Goal: Transaction & Acquisition: Purchase product/service

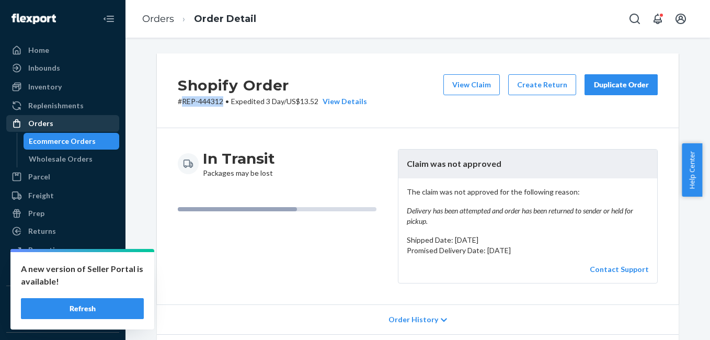
click at [57, 125] on div "Orders" at bounding box center [62, 123] width 111 height 15
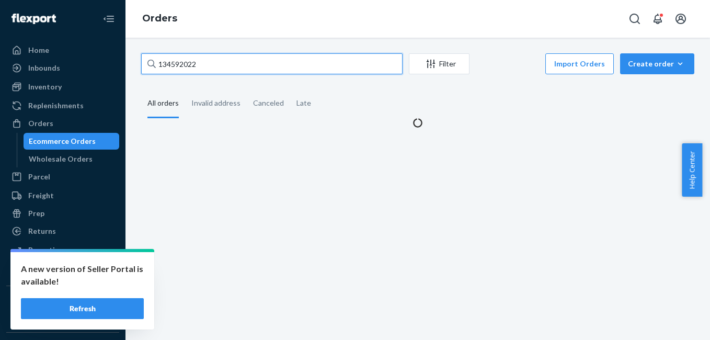
click at [229, 60] on input "134592022" at bounding box center [271, 63] width 261 height 21
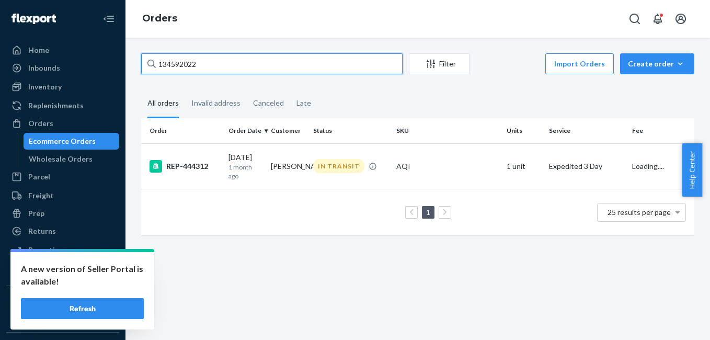
paste input "3348563"
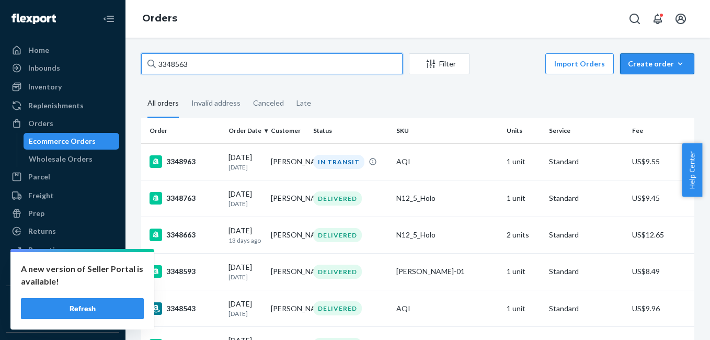
type input "3348563"
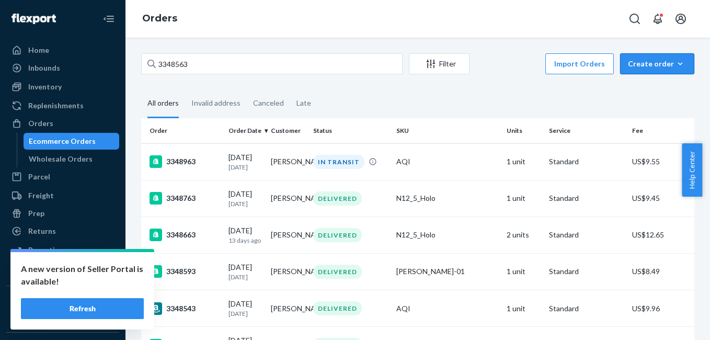
click at [645, 68] on div "Create order" at bounding box center [657, 64] width 59 height 10
click at [647, 90] on span "Ecommerce order" at bounding box center [663, 88] width 65 height 7
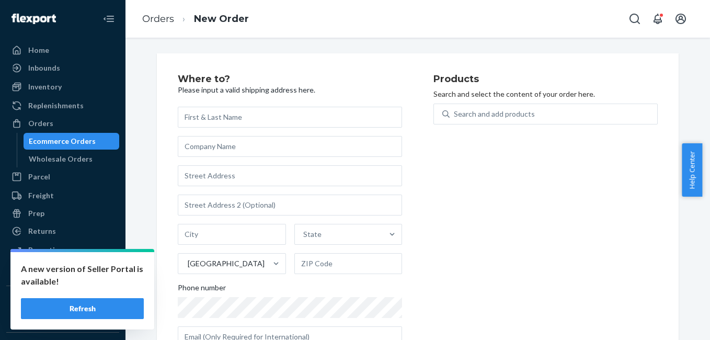
click at [250, 120] on input "text" at bounding box center [290, 117] width 224 height 21
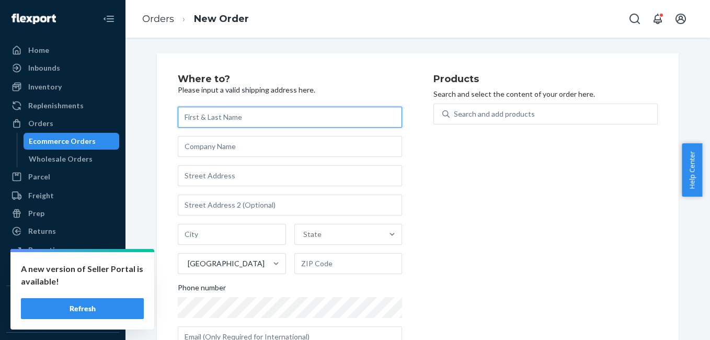
paste input "[PERSON_NAME]"
type input "[PERSON_NAME]"
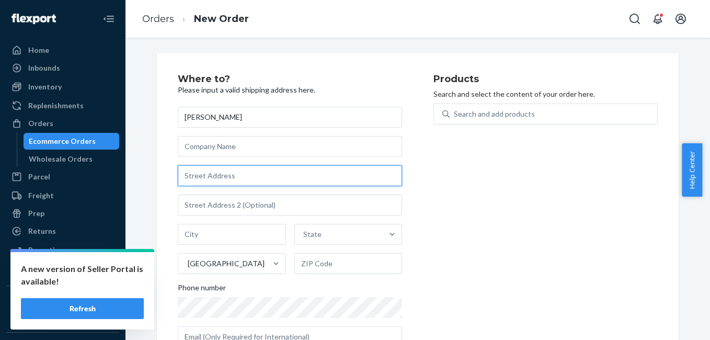
click at [225, 173] on input "text" at bounding box center [290, 175] width 224 height 21
paste input "[STREET_ADDRESS]"
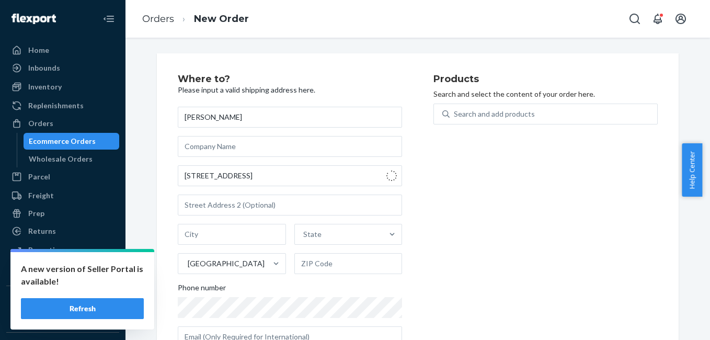
type input "[STREET_ADDRESS]"
type input "[GEOGRAPHIC_DATA]"
type input "37087"
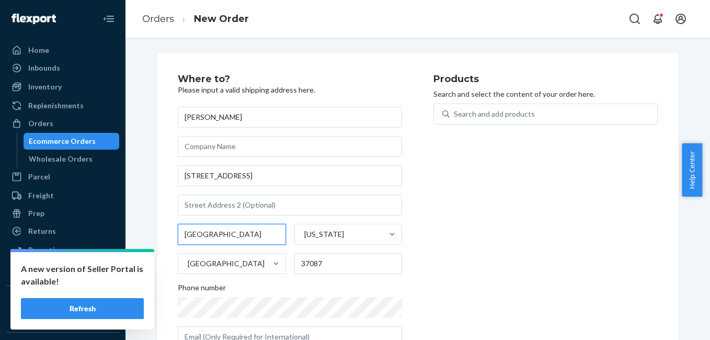
click at [220, 226] on input "[GEOGRAPHIC_DATA]" at bounding box center [232, 234] width 108 height 21
paste input "[GEOGRAPHIC_DATA]"
type input "[GEOGRAPHIC_DATA]"
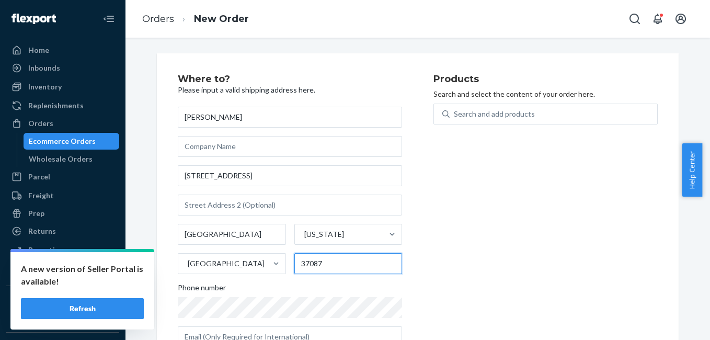
click at [312, 264] on input "37087" at bounding box center [348, 263] width 108 height 21
paste input "9730"
type input "39730"
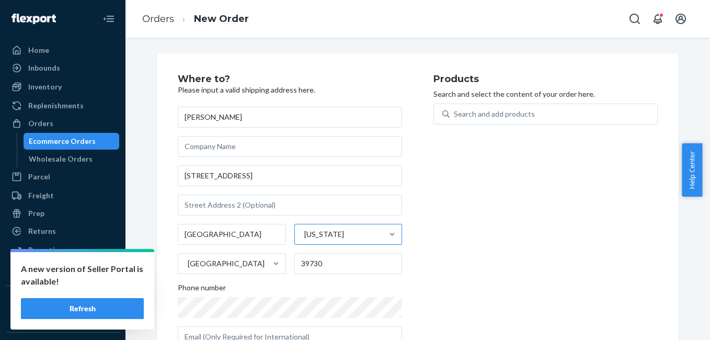
click at [383, 239] on div at bounding box center [392, 234] width 19 height 20
click at [304, 239] on input "[US_STATE]" at bounding box center [303, 234] width 1 height 10
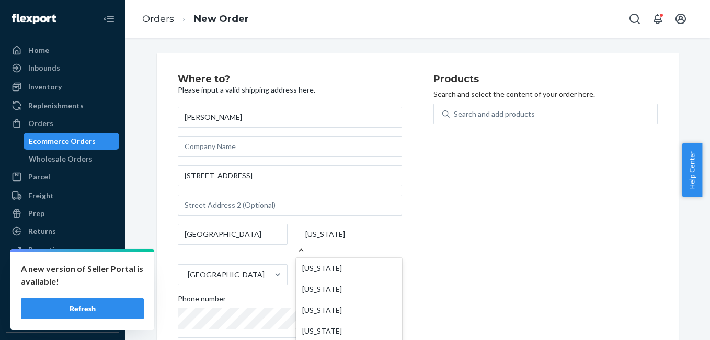
scroll to position [866, 0]
click at [380, 245] on div at bounding box center [349, 250] width 106 height 11
click at [305, 239] on input "option [US_STATE] focused, 47 of 59. 59 results available. Use Up and Down to c…" at bounding box center [304, 234] width 1 height 10
type input "m"
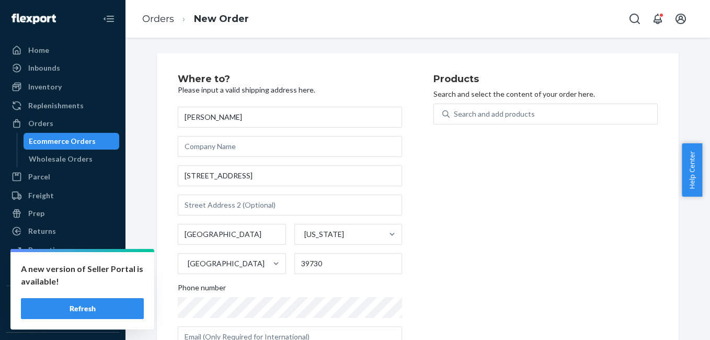
click at [468, 253] on div "Products Search and select the content of your order here. Search and add produ…" at bounding box center [545, 214] width 224 height 281
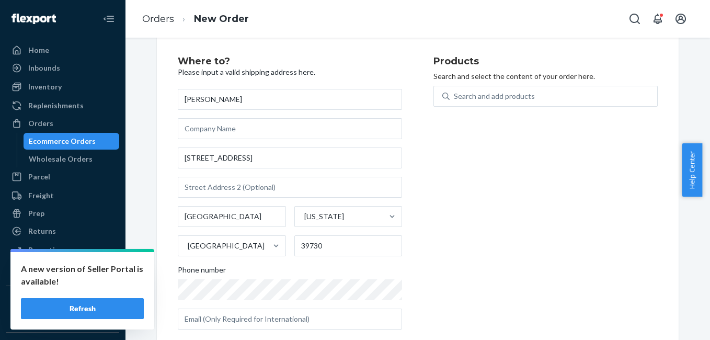
scroll to position [37, 0]
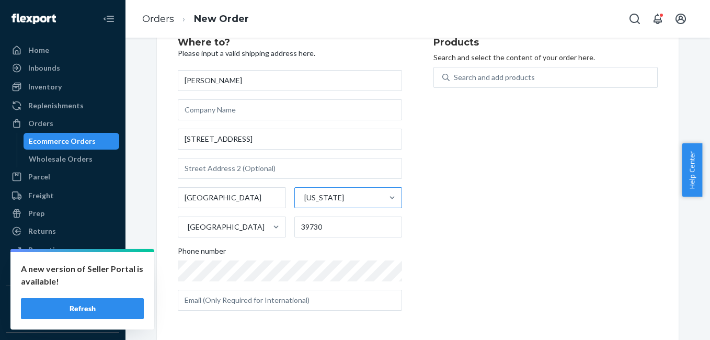
click at [339, 202] on div "[US_STATE]" at bounding box center [339, 197] width 88 height 21
click at [304, 202] on input "[US_STATE]" at bounding box center [303, 197] width 1 height 10
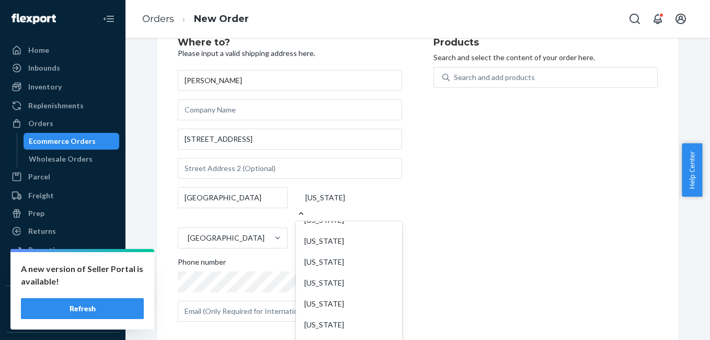
scroll to position [520, 0]
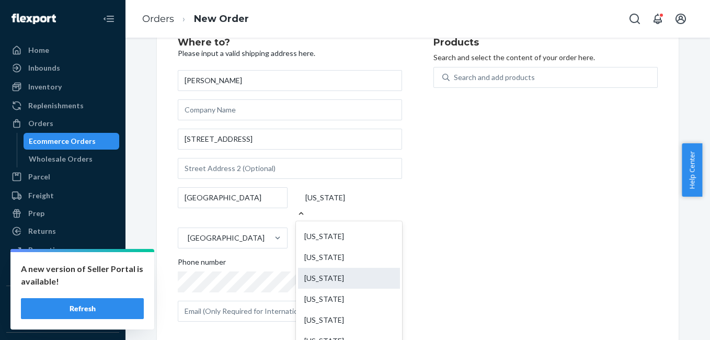
click at [322, 268] on div "[US_STATE]" at bounding box center [349, 278] width 102 height 21
click at [305, 203] on input "option [US_STATE] focused, 28 of 59. 59 results available. Use Up and Down to c…" at bounding box center [304, 197] width 1 height 10
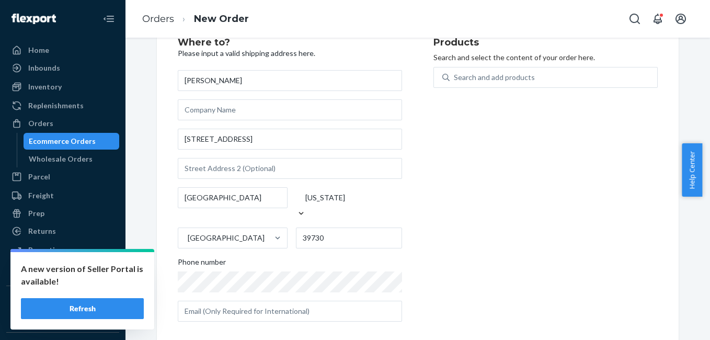
click at [438, 233] on div "Products Search and select the content of your order here. Search and add produ…" at bounding box center [545, 184] width 224 height 292
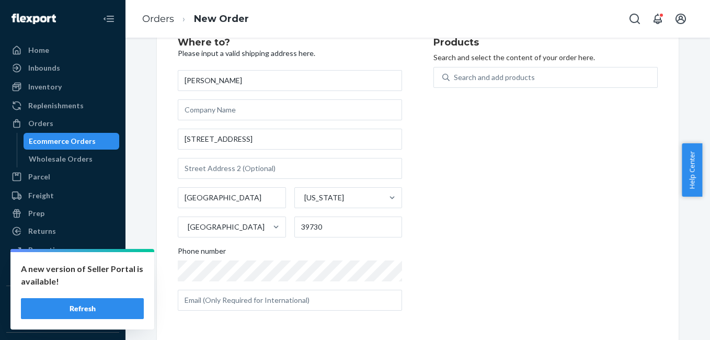
click at [355, 208] on div "Aberdeen [US_STATE] [GEOGRAPHIC_DATA] 39730" at bounding box center [290, 212] width 224 height 50
click at [346, 193] on div "[US_STATE]" at bounding box center [339, 197] width 88 height 21
click at [304, 193] on input "[US_STATE]" at bounding box center [303, 197] width 1 height 10
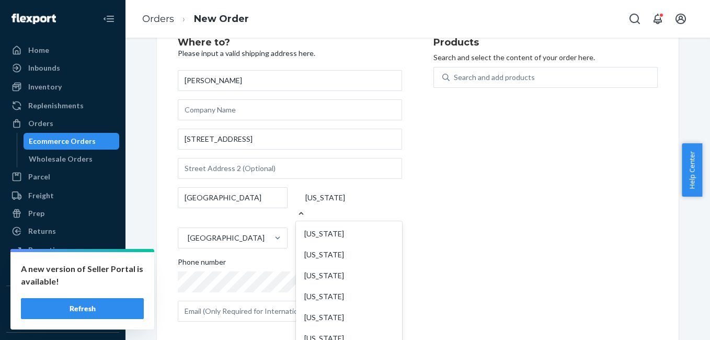
scroll to position [469, 0]
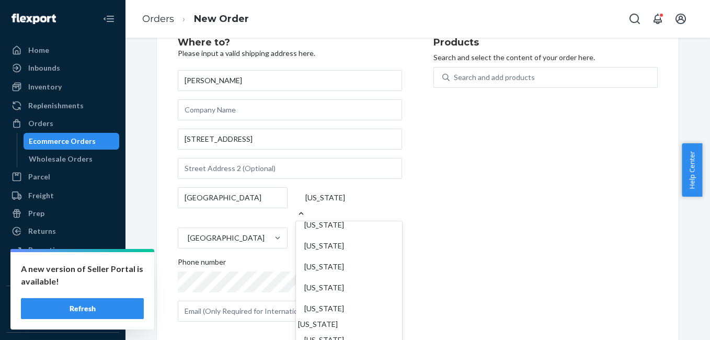
drag, startPoint x: 332, startPoint y: 295, endPoint x: 337, endPoint y: 284, distance: 11.9
click at [331, 298] on div "[US_STATE]" at bounding box center [349, 308] width 102 height 21
click at [305, 203] on input "option [US_STATE], selected. option [US_STATE] focused, 27 of 59. 59 results av…" at bounding box center [304, 197] width 1 height 10
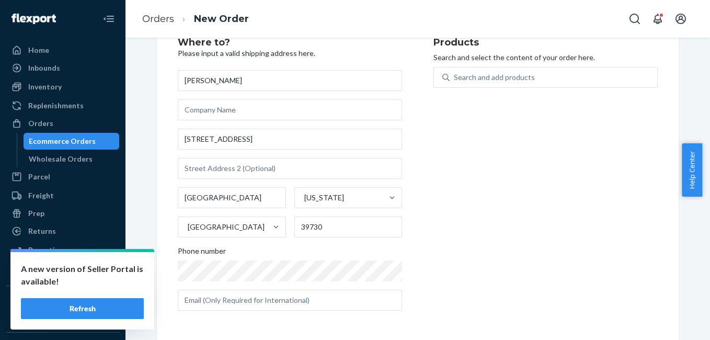
click at [473, 225] on div "Products Search and select the content of your order here. Search and add produ…" at bounding box center [545, 178] width 224 height 281
click at [542, 217] on div "Products Search and select the content of your order here. Search and add produ…" at bounding box center [545, 178] width 224 height 281
click at [292, 304] on input "text" at bounding box center [290, 300] width 224 height 21
paste input "[EMAIL_ADDRESS][DOMAIN_NAME]"
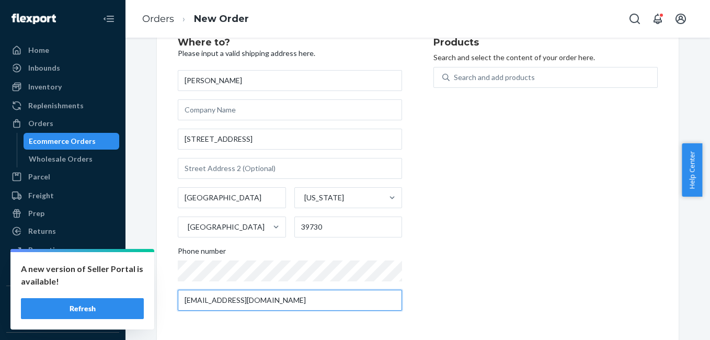
type input "[EMAIL_ADDRESS][DOMAIN_NAME]"
click at [487, 203] on div "Products Search and select the content of your order here. Search and add produ…" at bounding box center [545, 178] width 224 height 281
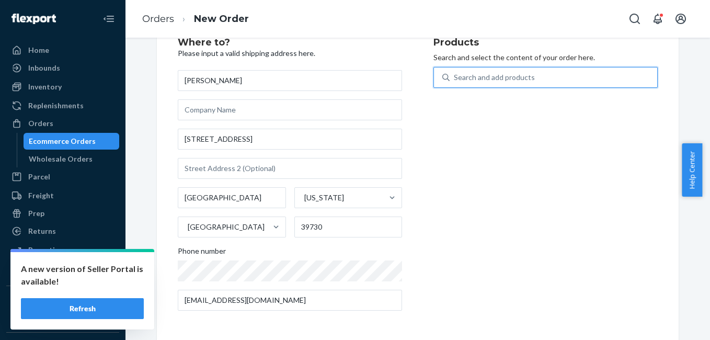
click at [506, 77] on div "Search and add products" at bounding box center [494, 77] width 81 height 10
click at [455, 77] on input "0 results available. Use Up and Down to choose options, press Enter to select t…" at bounding box center [454, 77] width 1 height 10
type input "n12"
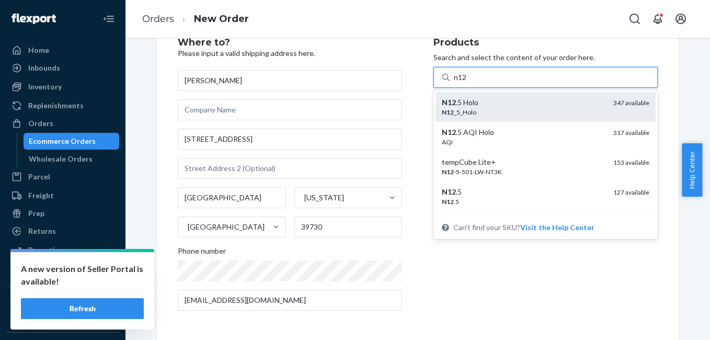
click at [475, 112] on div "N12 _5_Holo" at bounding box center [523, 112] width 163 height 9
click at [467, 83] on input "n12" at bounding box center [461, 77] width 14 height 10
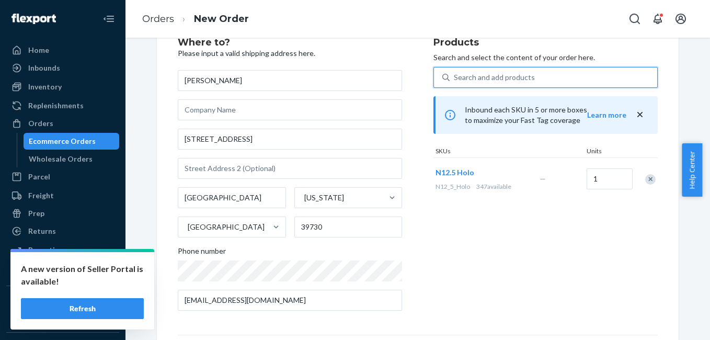
scroll to position [168, 0]
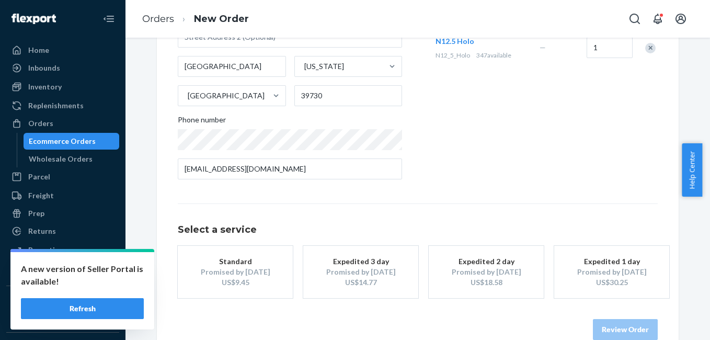
click at [339, 274] on div "Promised by [DATE]" at bounding box center [361, 272] width 84 height 10
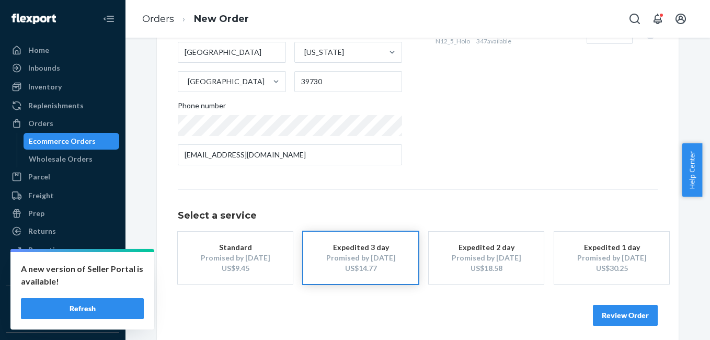
scroll to position [189, 0]
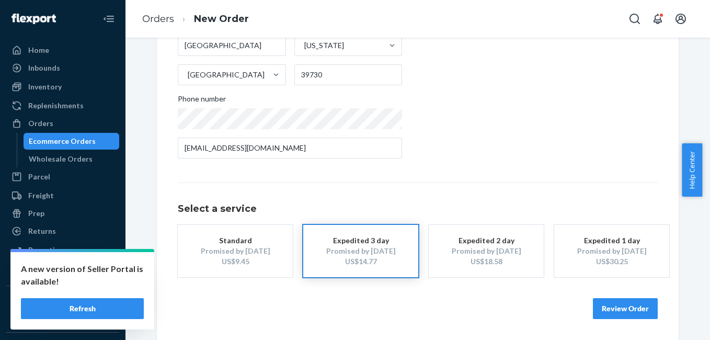
click at [602, 309] on button "Review Order" at bounding box center [625, 308] width 65 height 21
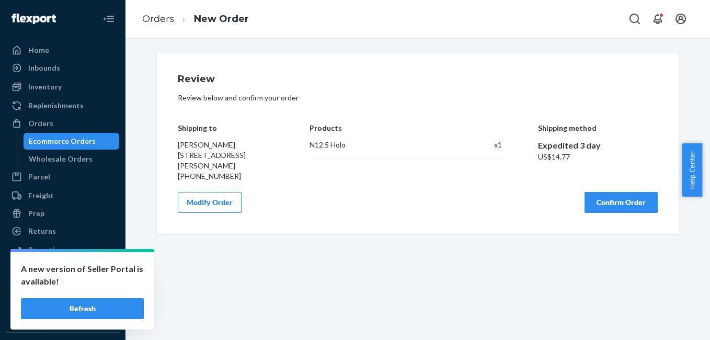
scroll to position [0, 0]
click at [72, 125] on div "Orders" at bounding box center [62, 123] width 111 height 15
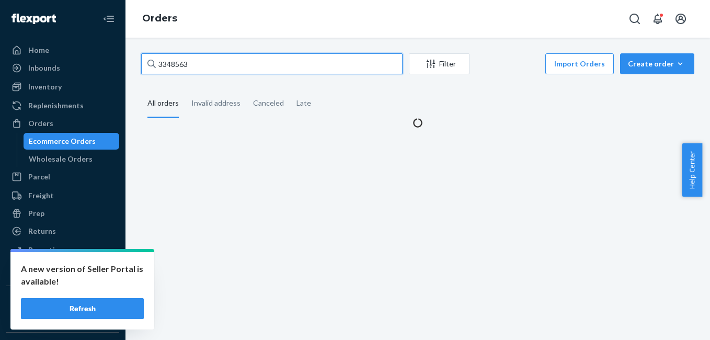
click at [209, 63] on input "3348563" at bounding box center [271, 63] width 261 height 21
paste input "136439090"
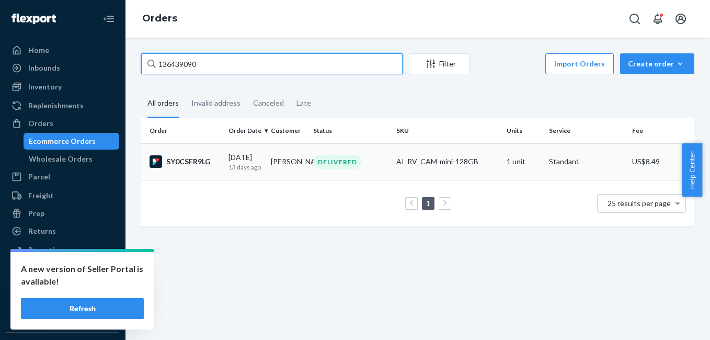
type input "136439090"
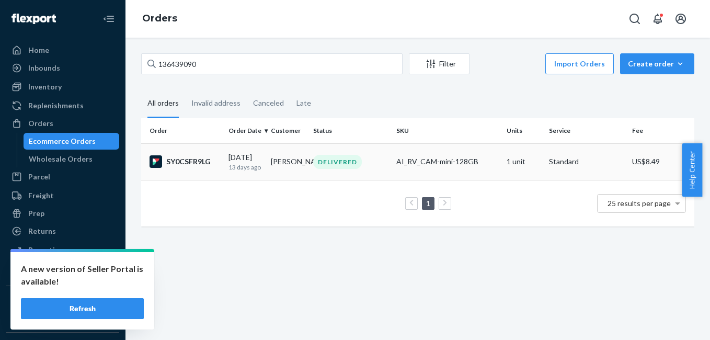
click at [179, 163] on div "SY0CSFR9LG" at bounding box center [184, 161] width 71 height 13
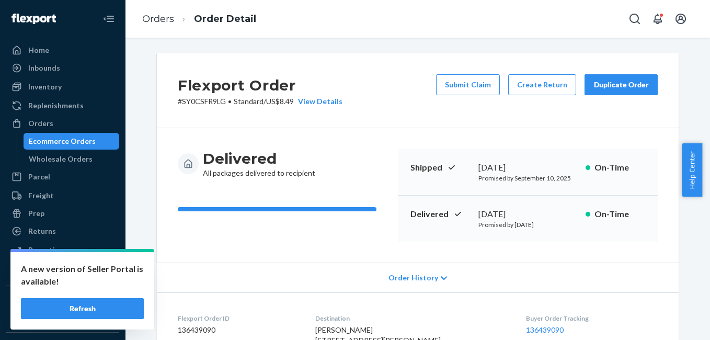
click at [614, 91] on button "Duplicate Order" at bounding box center [620, 84] width 73 height 21
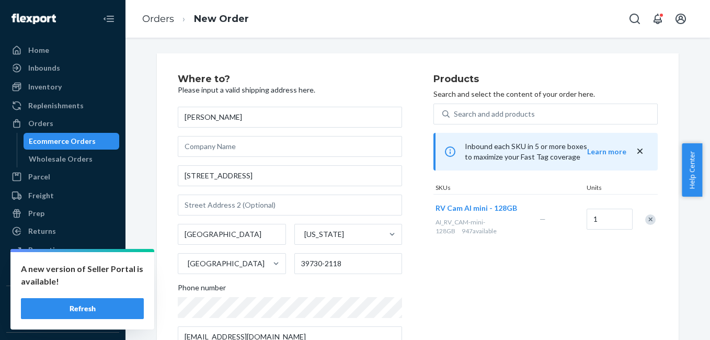
click at [645, 219] on div "Remove Item" at bounding box center [650, 219] width 10 height 10
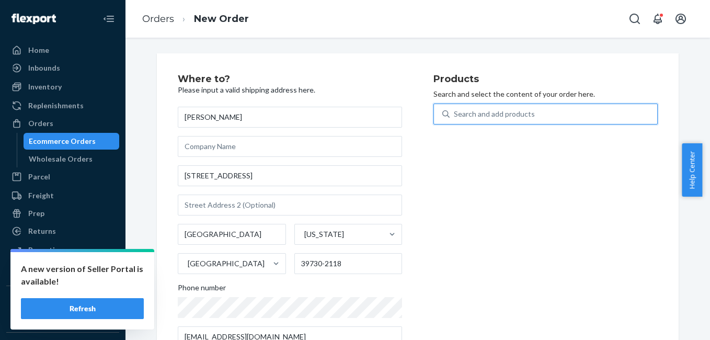
click at [455, 119] on div "Search and add products" at bounding box center [552, 114] width 207 height 19
click at [455, 119] on input "0 results available. Use Up and Down to choose options, press Enter to select t…" at bounding box center [454, 114] width 1 height 10
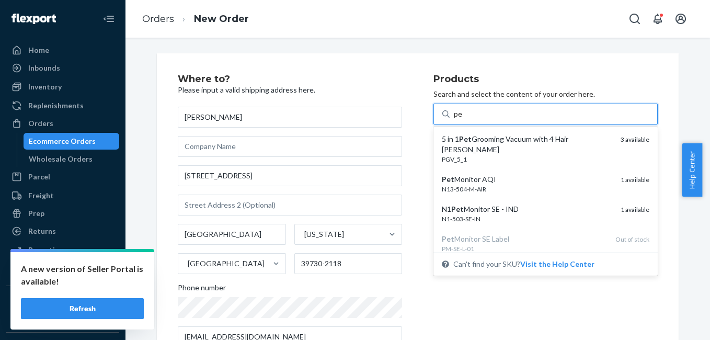
type input "p"
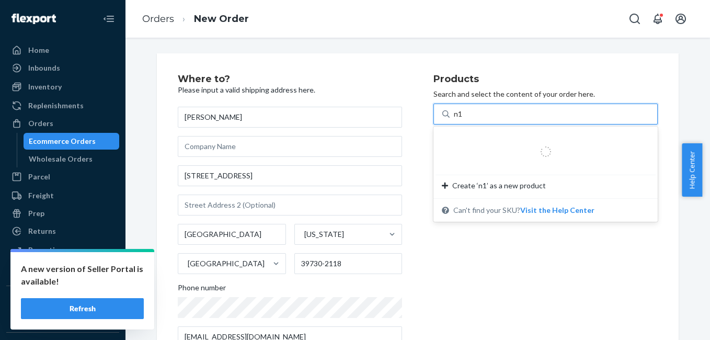
type input "n12"
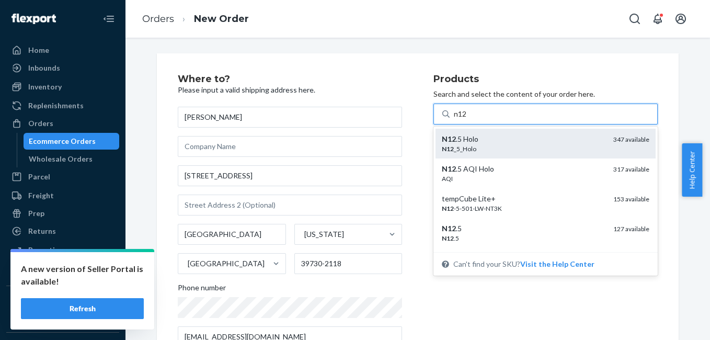
click at [468, 143] on div "N12 .5 Holo" at bounding box center [523, 139] width 163 height 10
click at [467, 119] on input "n12" at bounding box center [461, 114] width 14 height 10
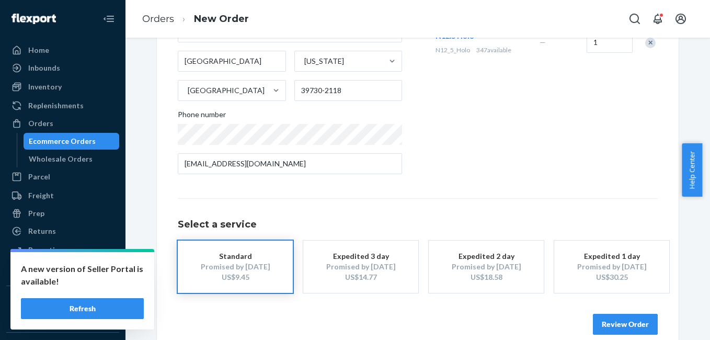
scroll to position [189, 0]
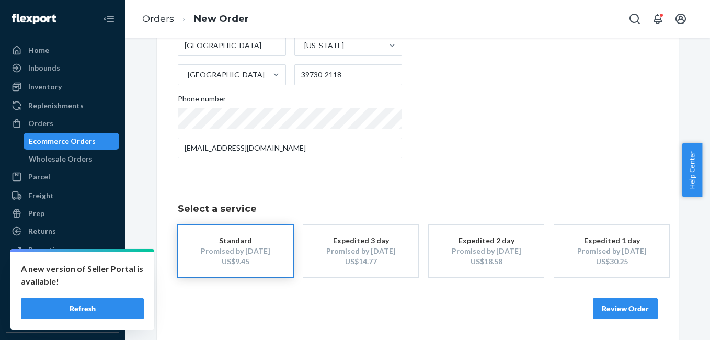
click at [354, 264] on div "US$14.77" at bounding box center [361, 261] width 84 height 10
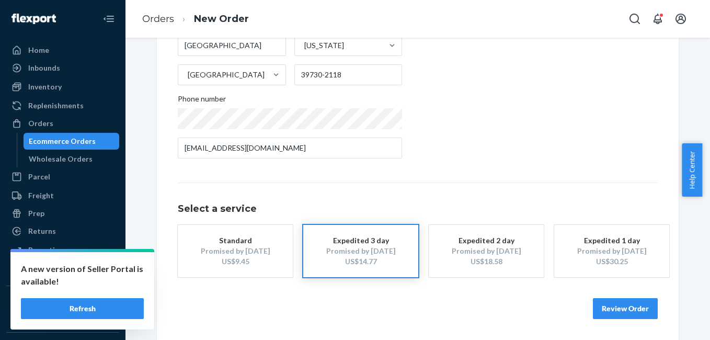
click at [604, 304] on button "Review Order" at bounding box center [625, 308] width 65 height 21
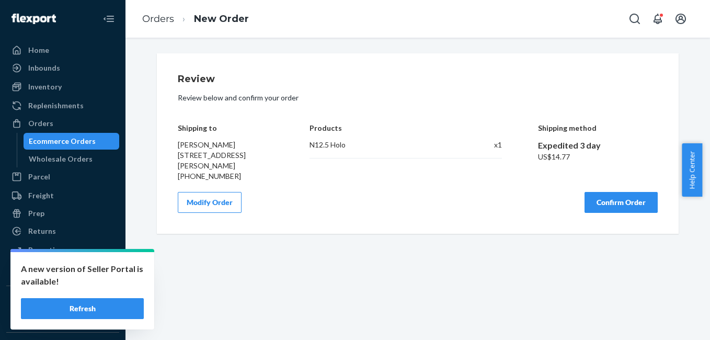
scroll to position [0, 0]
click at [598, 209] on button "Confirm Order" at bounding box center [620, 202] width 73 height 21
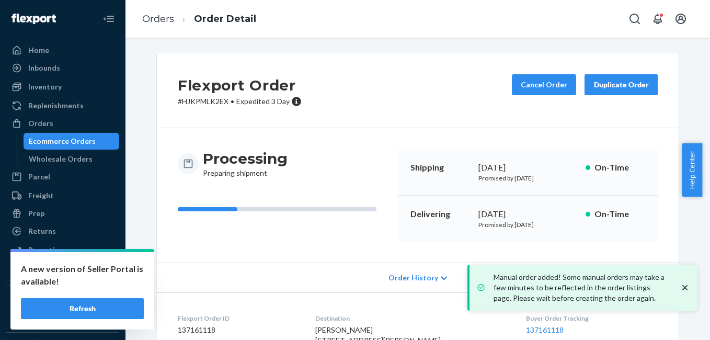
scroll to position [130, 0]
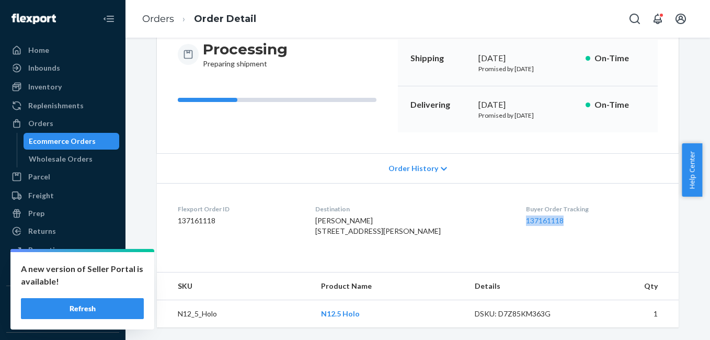
drag, startPoint x: 541, startPoint y: 215, endPoint x: 569, endPoint y: 209, distance: 29.0
click at [569, 209] on dl "Flexport Order ID 137161118 Destination [PERSON_NAME] [STREET_ADDRESS][PERSON_N…" at bounding box center [418, 222] width 522 height 78
copy link "137161118"
click at [56, 87] on div "Inventory" at bounding box center [44, 87] width 33 height 10
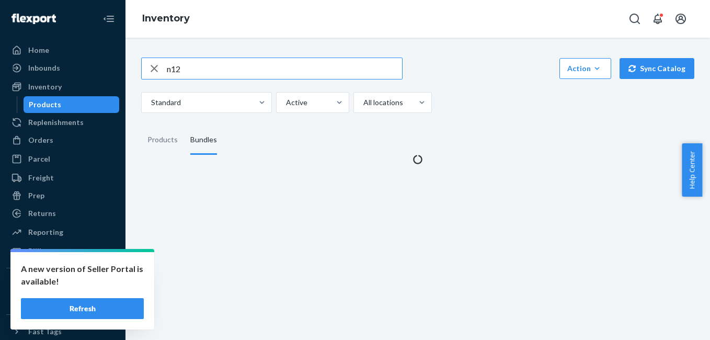
click at [189, 74] on input "n12" at bounding box center [284, 68] width 235 height 21
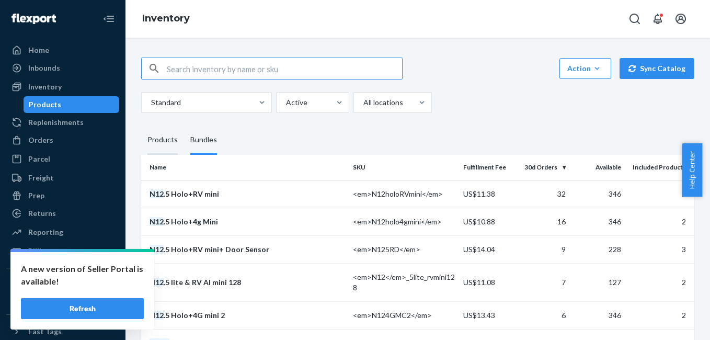
click at [167, 140] on div "Products" at bounding box center [162, 139] width 30 height 29
click at [141, 125] on input "Products" at bounding box center [141, 125] width 0 height 0
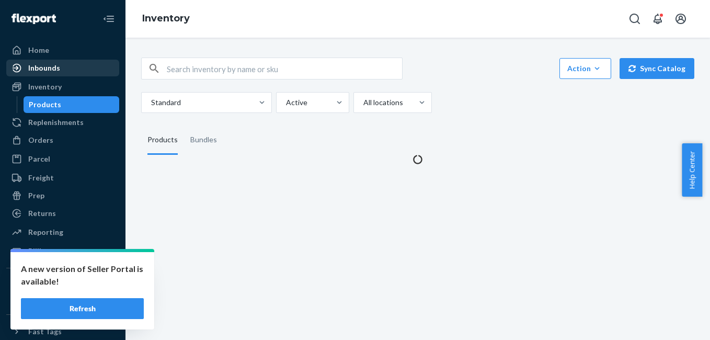
click at [76, 69] on div "Inbounds" at bounding box center [62, 68] width 111 height 15
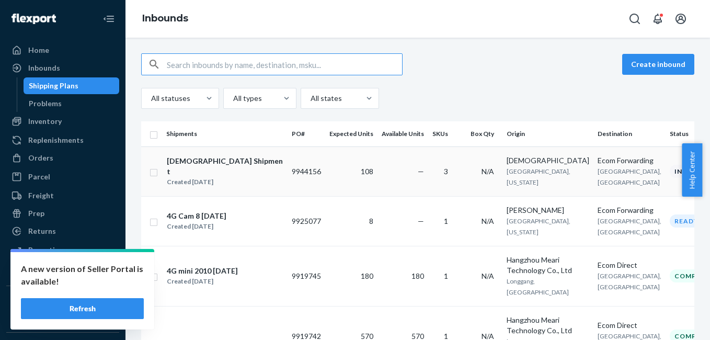
click at [153, 177] on input "checkbox" at bounding box center [153, 171] width 8 height 11
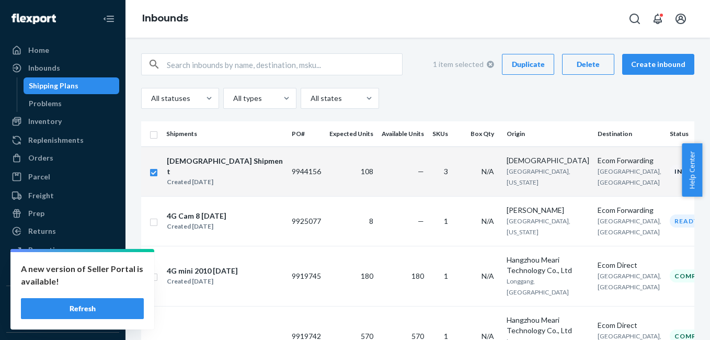
click at [581, 72] on button "Delete" at bounding box center [588, 64] width 52 height 21
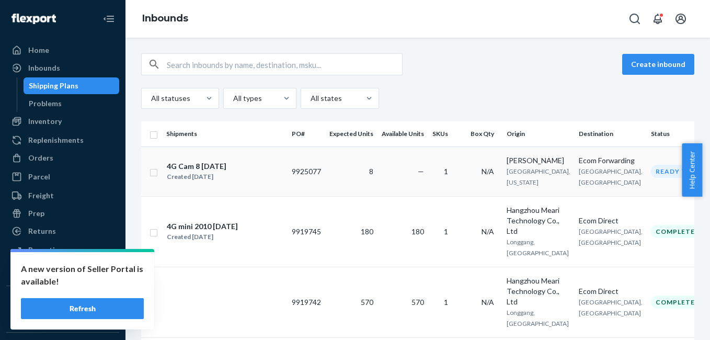
click at [154, 177] on input "checkbox" at bounding box center [153, 171] width 8 height 11
checkbox input "true"
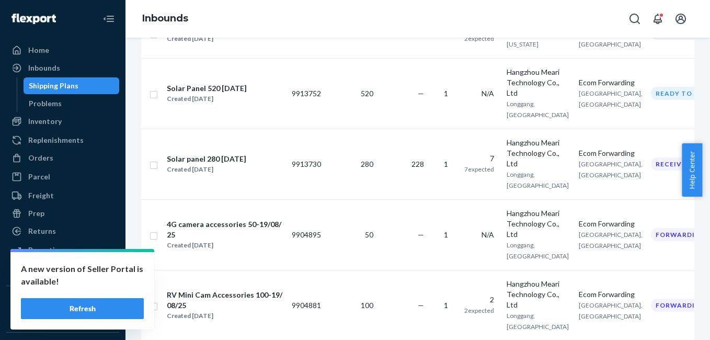
scroll to position [550, 0]
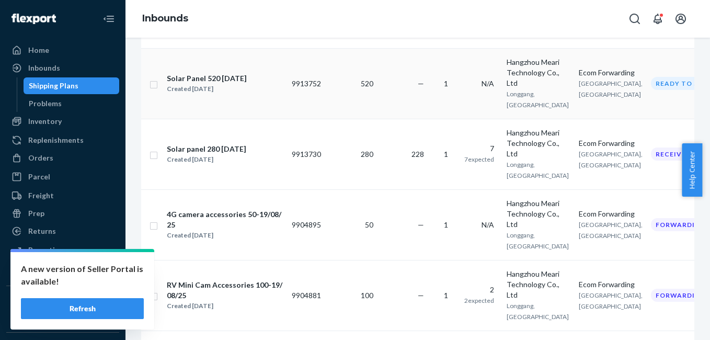
click at [206, 84] on div "Solar Panel 520 [DATE]" at bounding box center [207, 78] width 80 height 10
click at [204, 84] on div "Solar Panel 520 [DATE]" at bounding box center [207, 78] width 80 height 10
checkbox input "false"
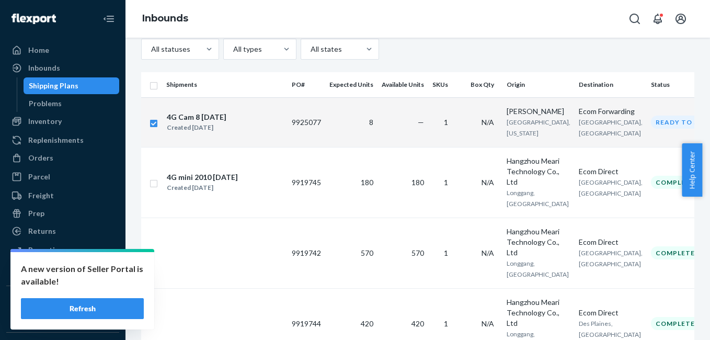
scroll to position [0, 0]
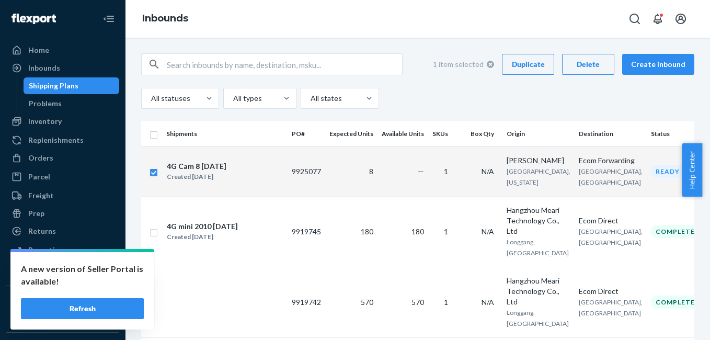
click at [156, 175] on input "checkbox" at bounding box center [153, 171] width 8 height 11
checkbox input "false"
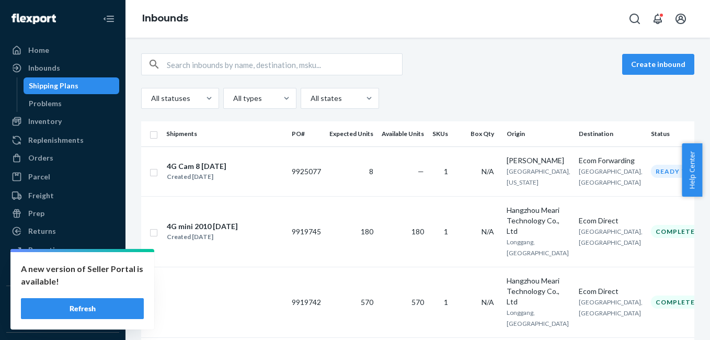
click at [492, 98] on div "All statuses All types All states" at bounding box center [417, 98] width 553 height 21
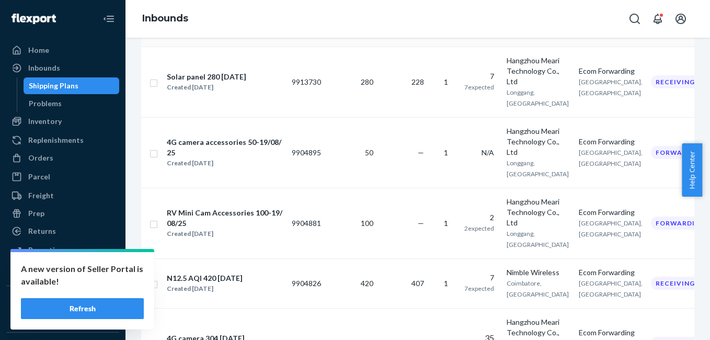
scroll to position [634, 0]
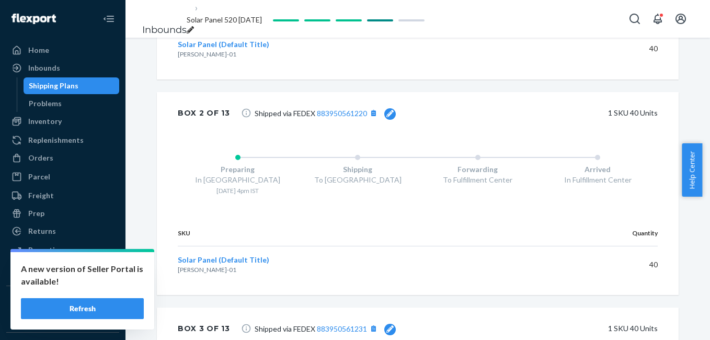
scroll to position [568, 0]
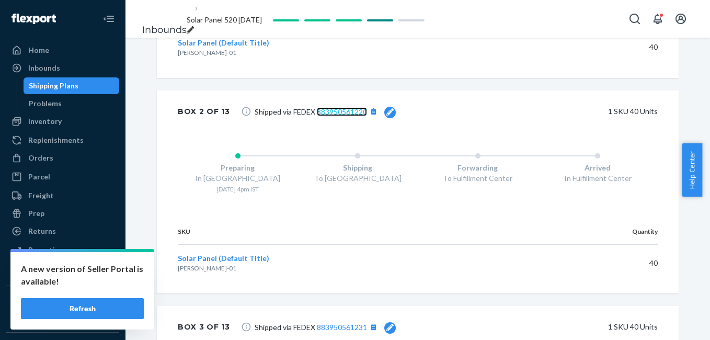
click at [330, 116] on link "883950561220" at bounding box center [342, 111] width 50 height 9
